Goal: Task Accomplishment & Management: Complete application form

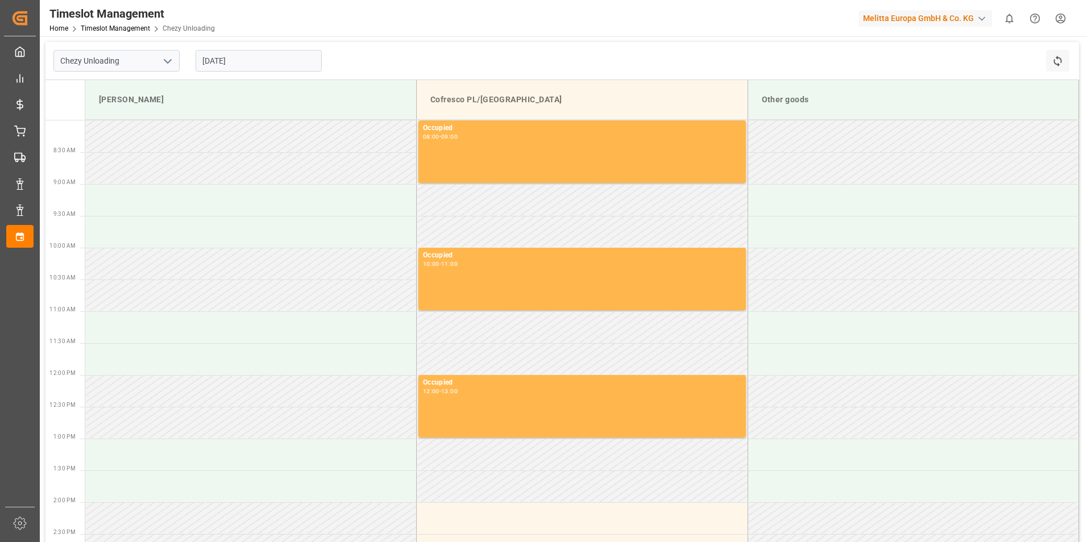
click at [250, 62] on input "[DATE]" at bounding box center [259, 61] width 126 height 22
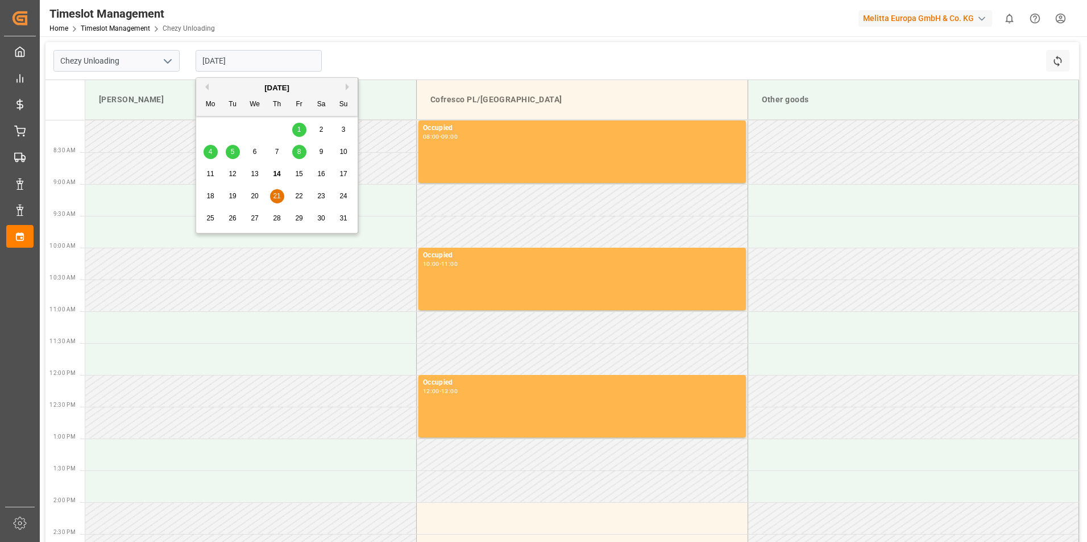
click at [254, 194] on span "20" at bounding box center [254, 196] width 7 height 8
type input "[DATE]"
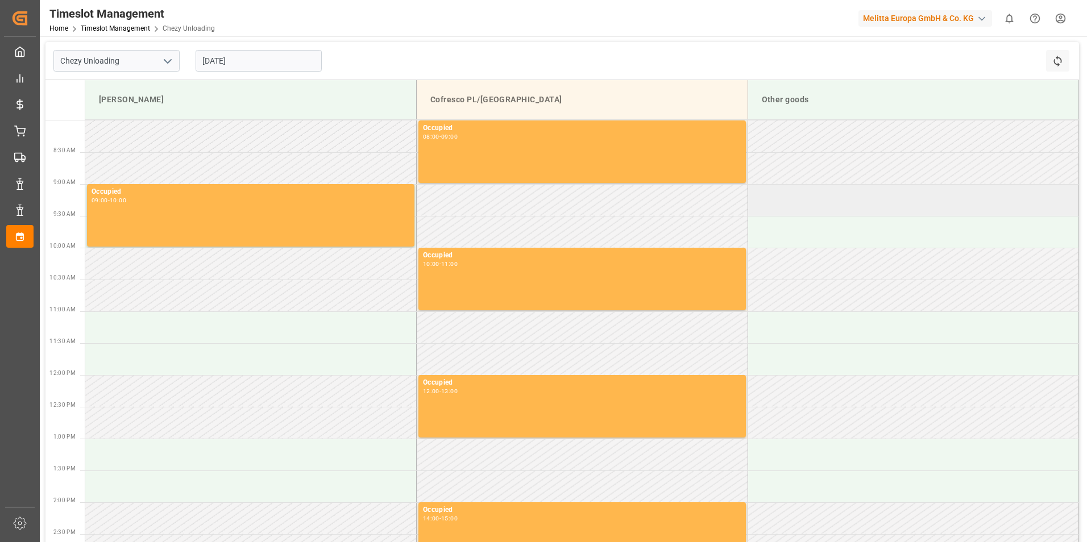
click at [852, 198] on td at bounding box center [913, 200] width 331 height 32
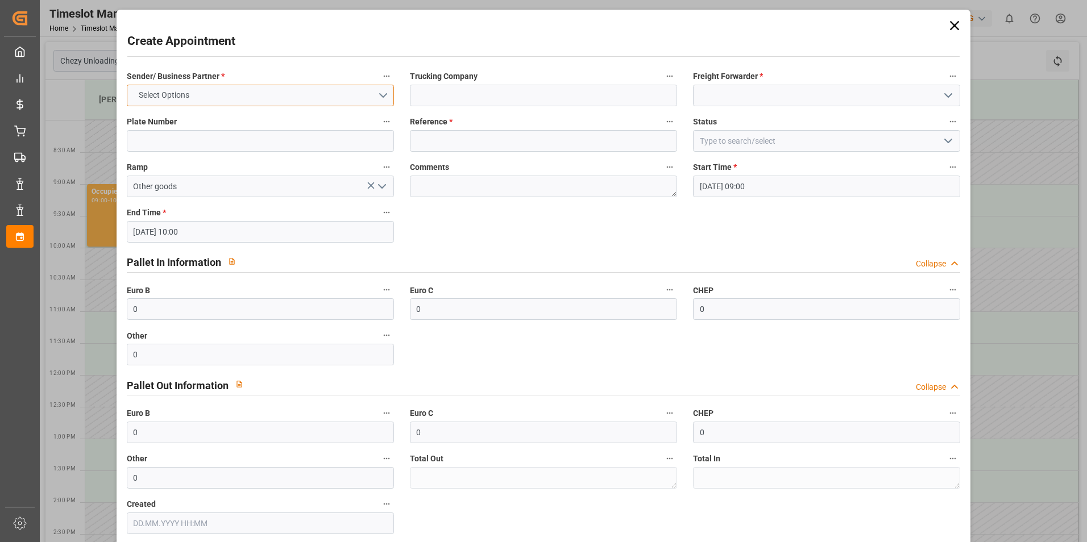
click at [218, 96] on button "Select Options" at bounding box center [260, 96] width 267 height 22
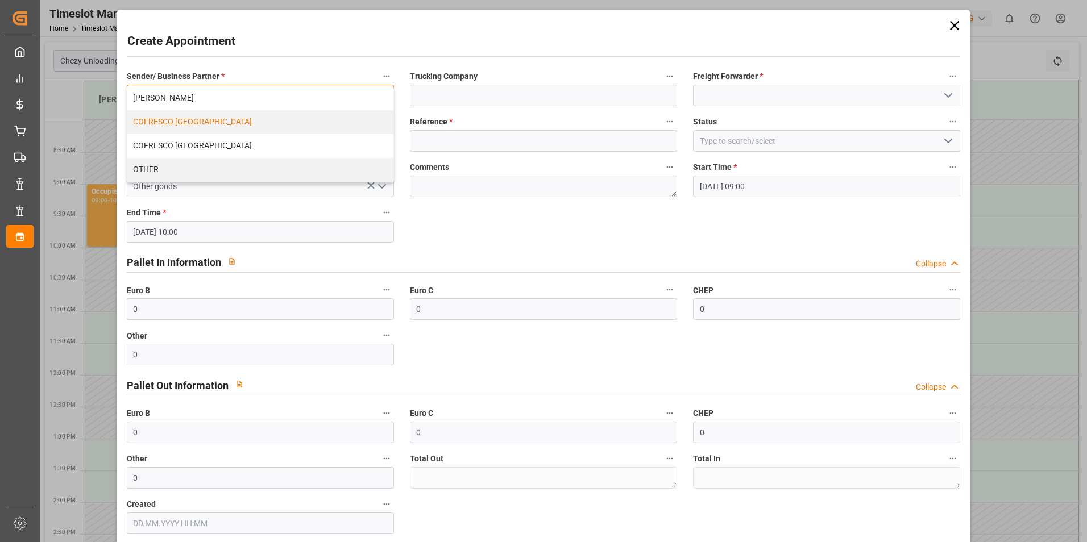
click at [206, 120] on div "COFRESCO [GEOGRAPHIC_DATA]" at bounding box center [260, 122] width 266 height 24
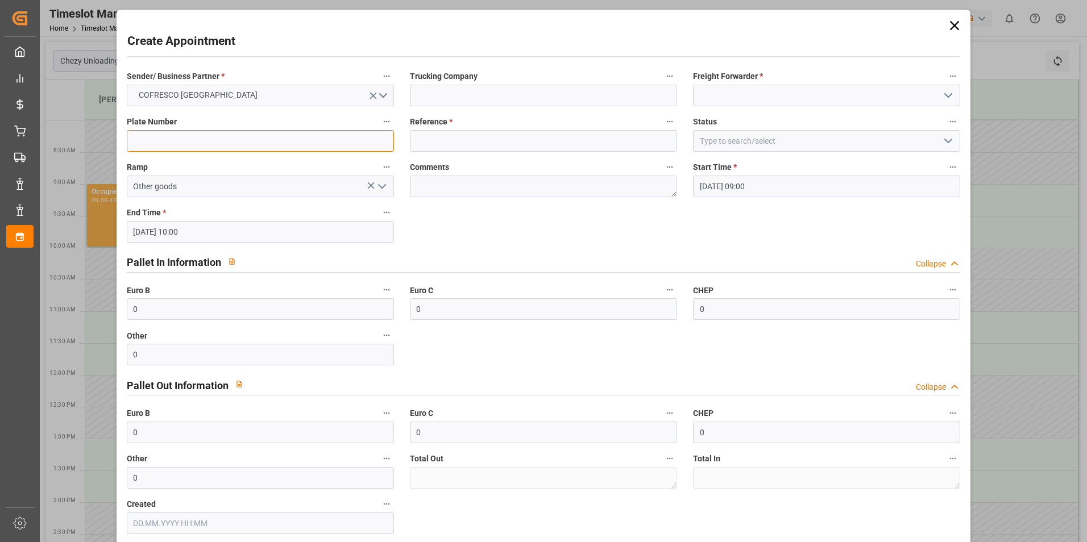
click at [188, 140] on input at bounding box center [260, 141] width 267 height 22
type input "488935"
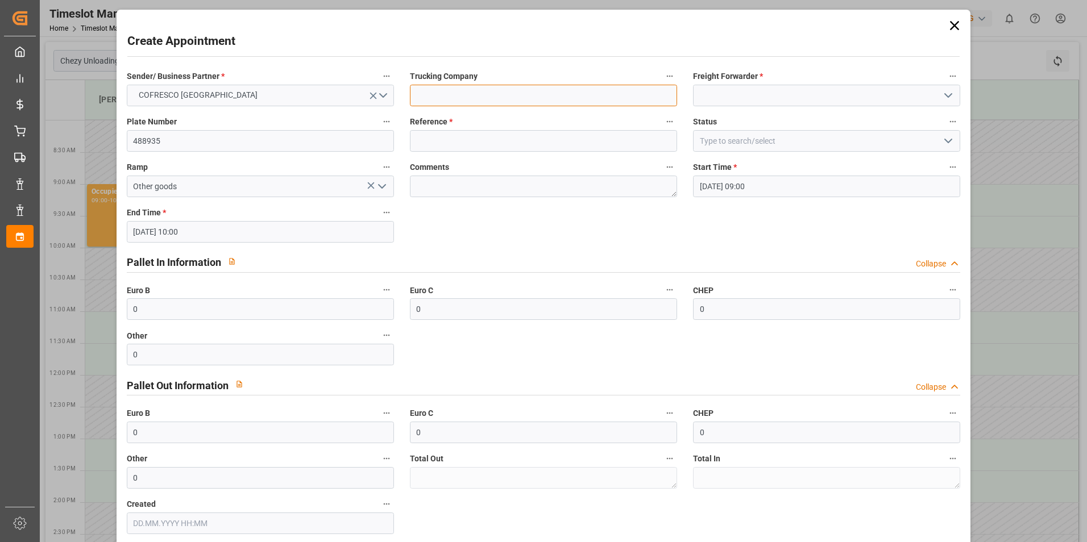
click at [476, 95] on input at bounding box center [543, 96] width 267 height 22
type input "Everest Logistics"
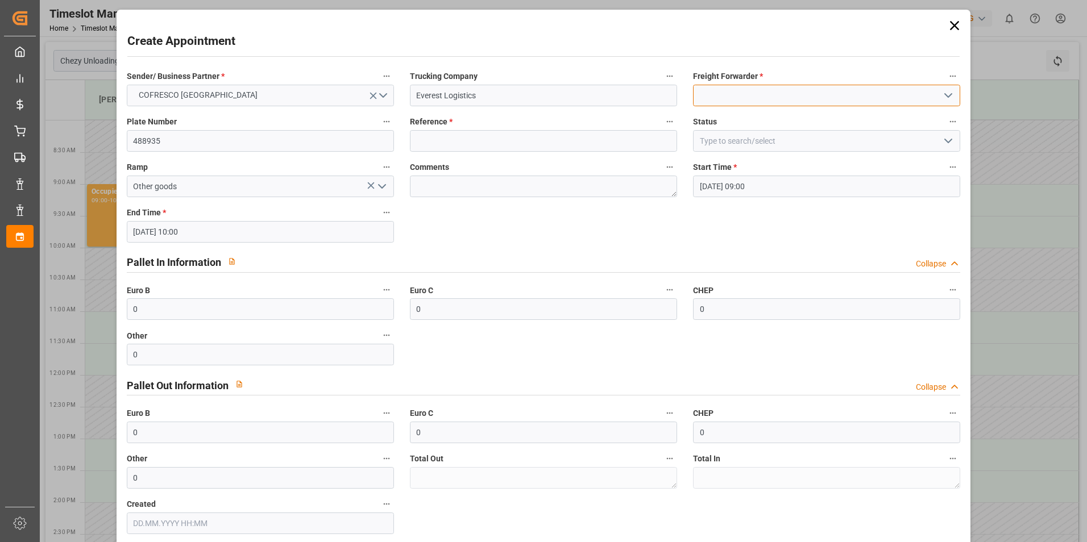
drag, startPoint x: 738, startPoint y: 90, endPoint x: 759, endPoint y: 93, distance: 21.2
click at [738, 90] on input at bounding box center [826, 96] width 267 height 22
click at [946, 97] on polyline "open menu" at bounding box center [948, 95] width 7 height 3
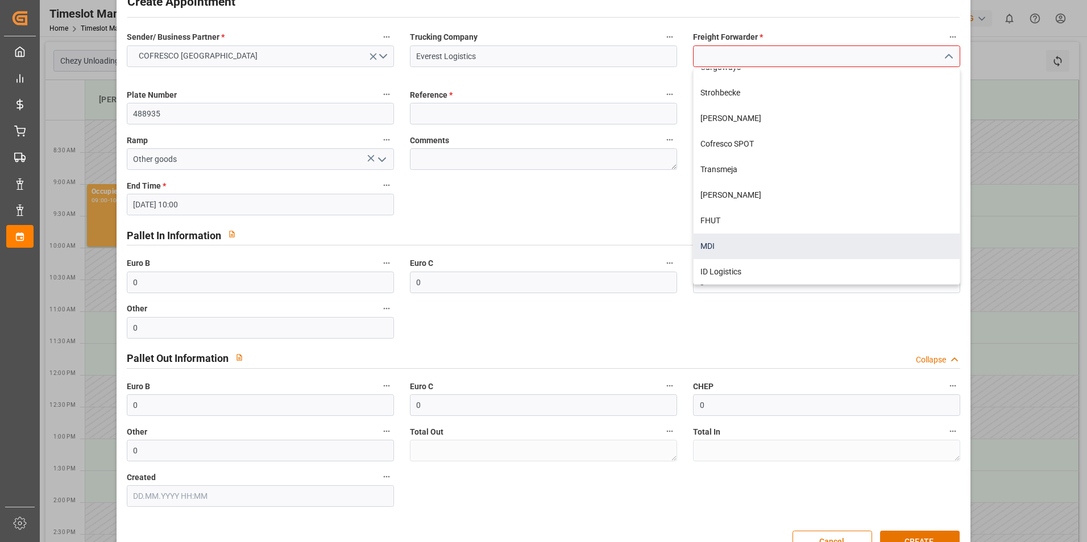
scroll to position [70, 0]
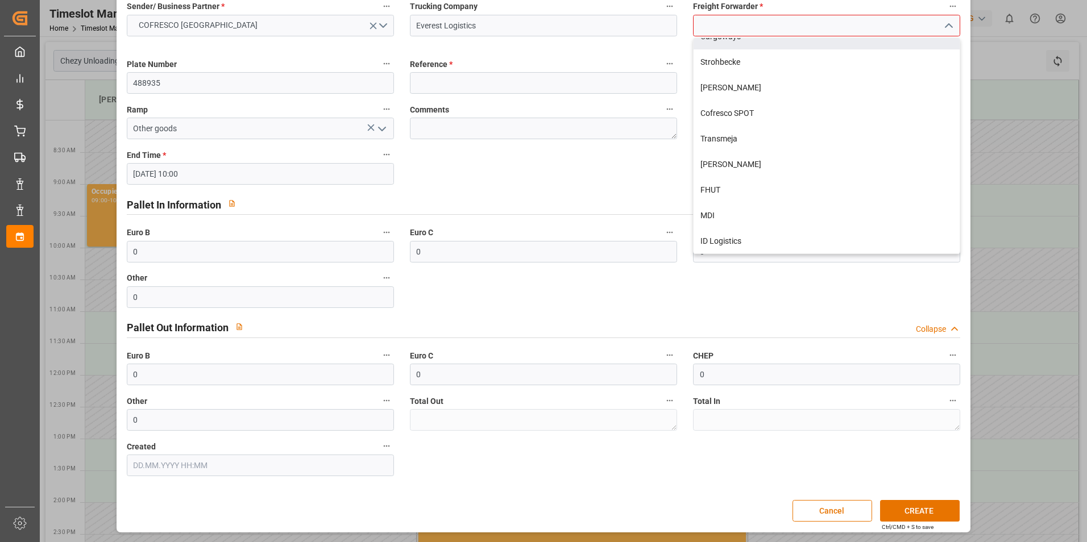
click at [724, 21] on input at bounding box center [826, 26] width 267 height 22
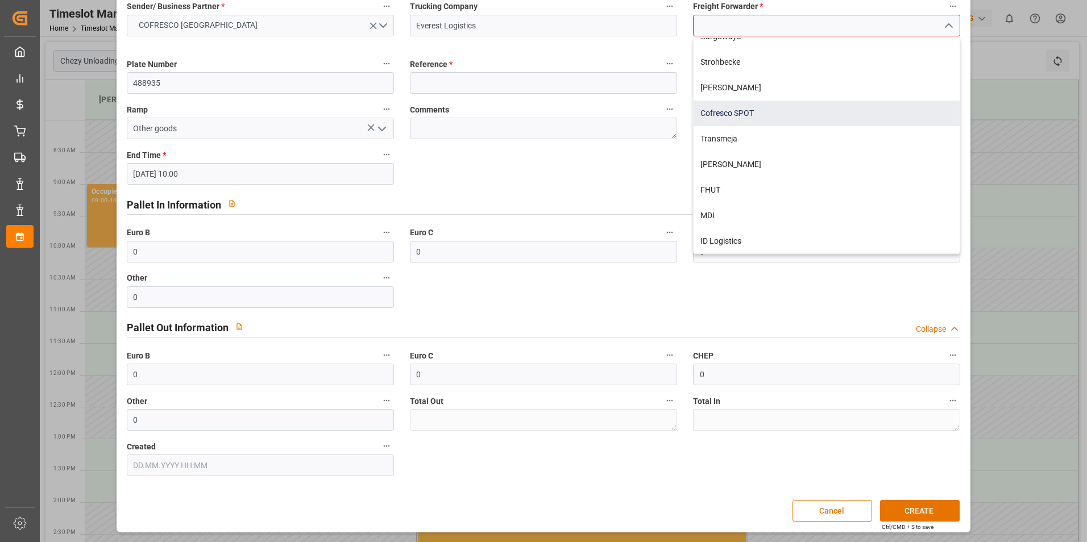
click at [730, 111] on div "Cofresco SPOT" at bounding box center [827, 114] width 266 height 26
type input "Cofresco SPOT"
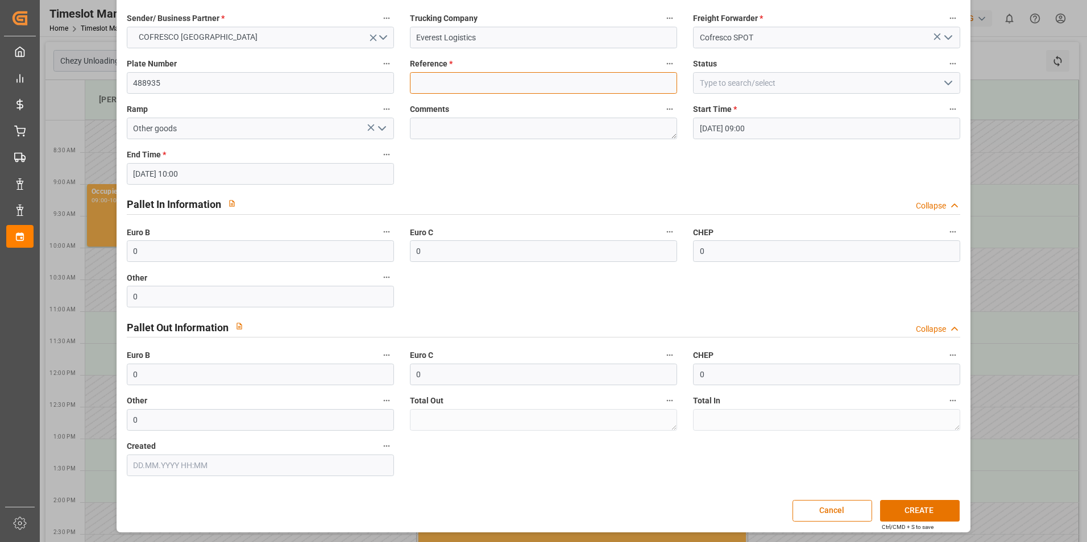
click at [548, 80] on input at bounding box center [543, 83] width 267 height 22
type input "488935"
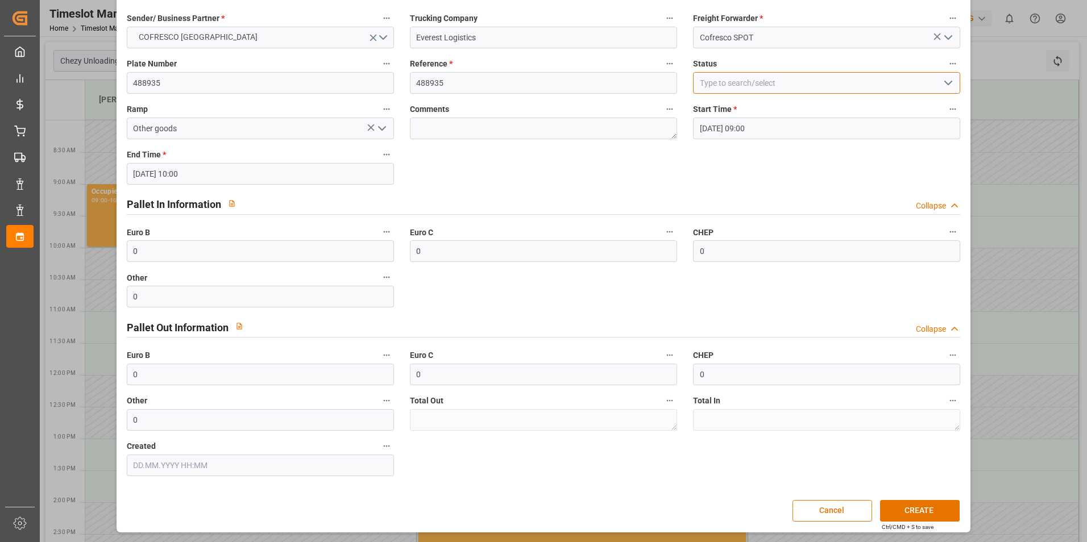
click at [737, 80] on input at bounding box center [826, 83] width 267 height 22
click at [945, 82] on polyline "open menu" at bounding box center [948, 82] width 7 height 3
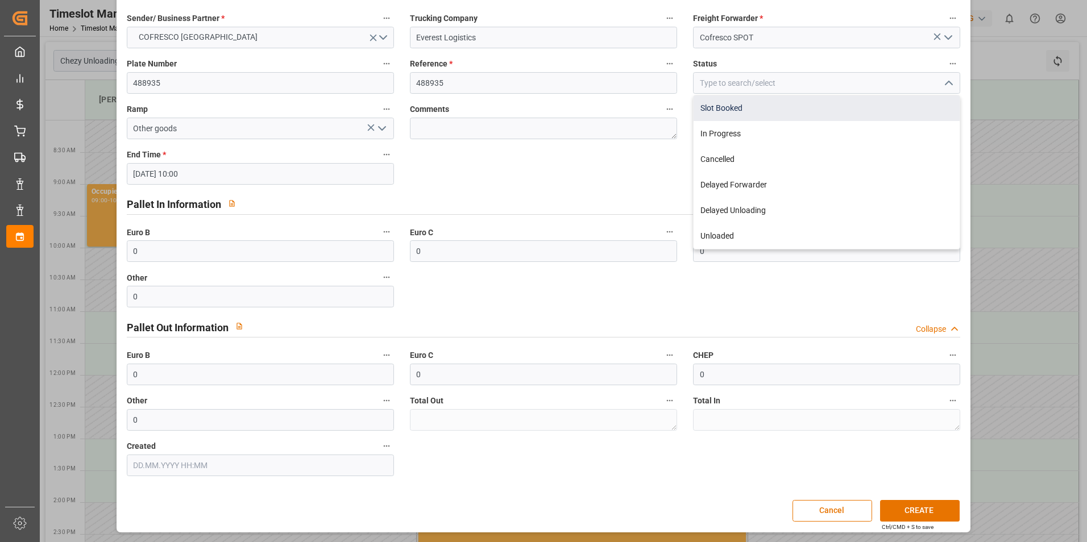
click at [764, 110] on div "Slot Booked" at bounding box center [827, 109] width 266 height 26
type input "Slot Booked"
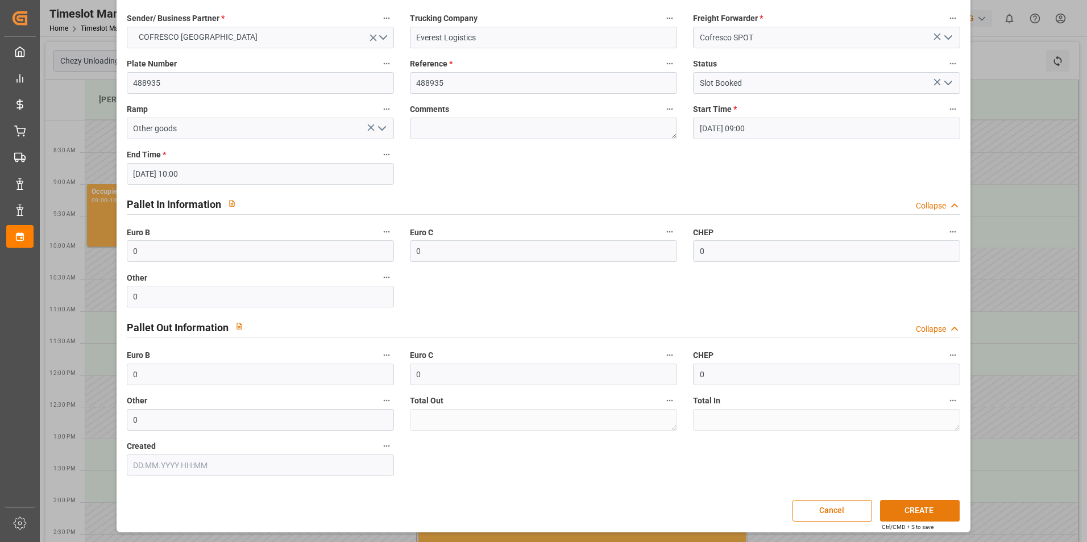
click at [923, 511] on button "CREATE" at bounding box center [920, 511] width 80 height 22
